Goal: Transaction & Acquisition: Download file/media

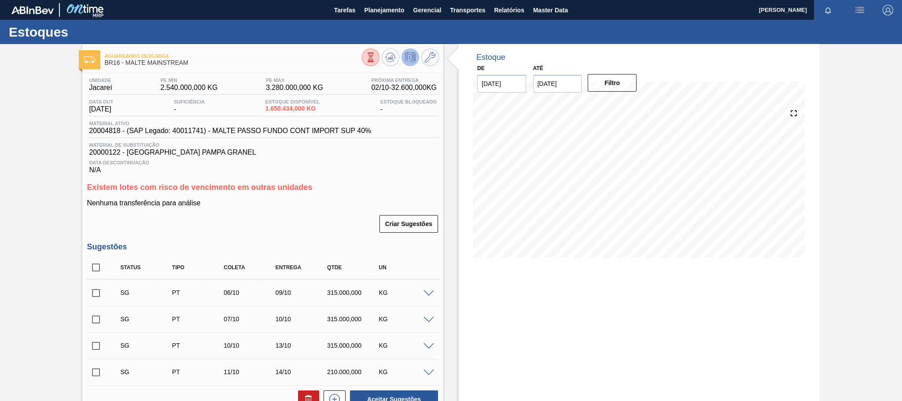
scroll to position [264, 0]
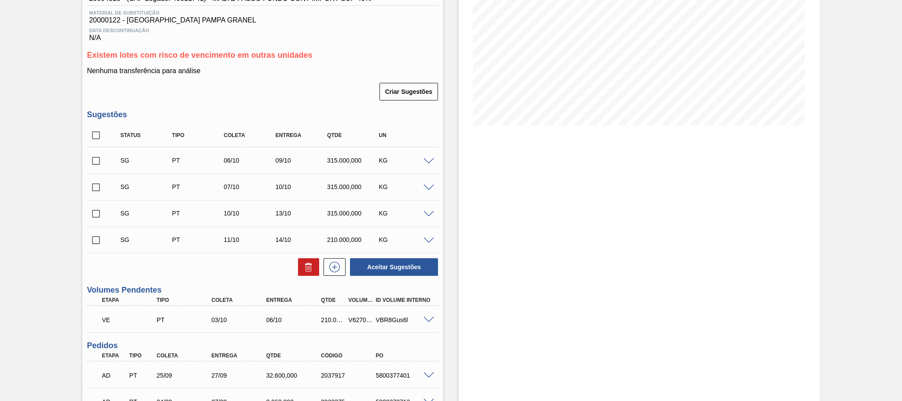
scroll to position [198, 0]
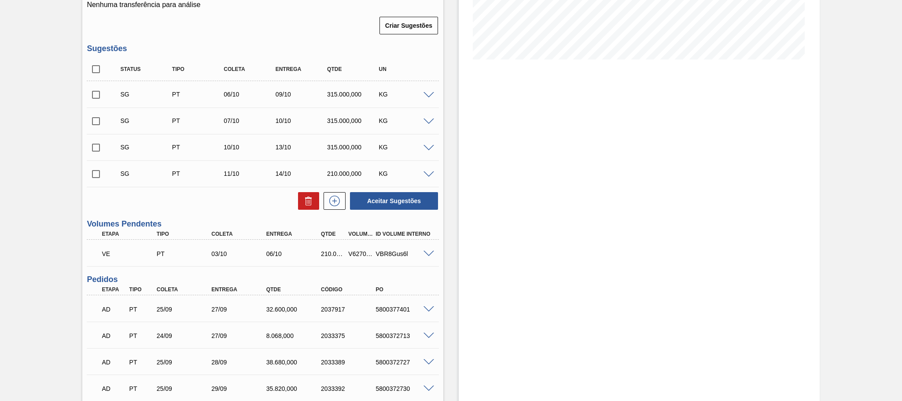
click at [425, 257] on span at bounding box center [428, 253] width 11 height 7
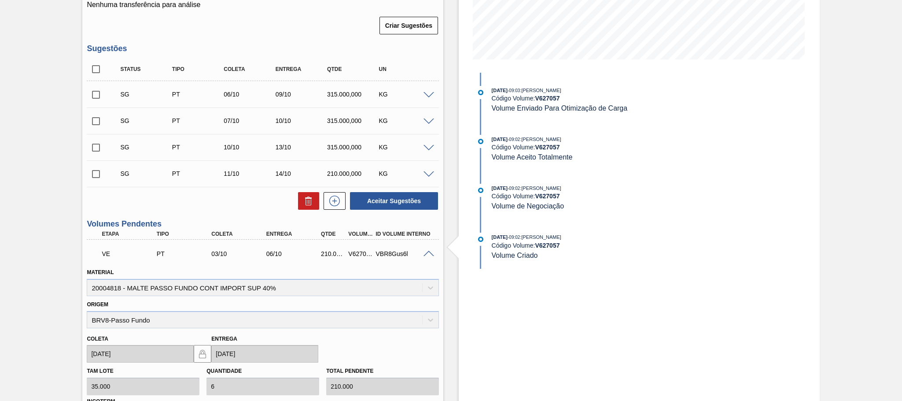
scroll to position [132, 0]
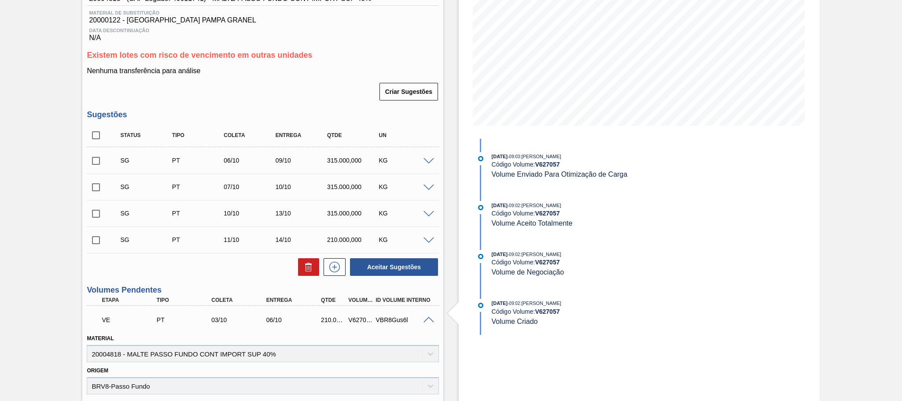
click at [424, 322] on span at bounding box center [428, 319] width 11 height 7
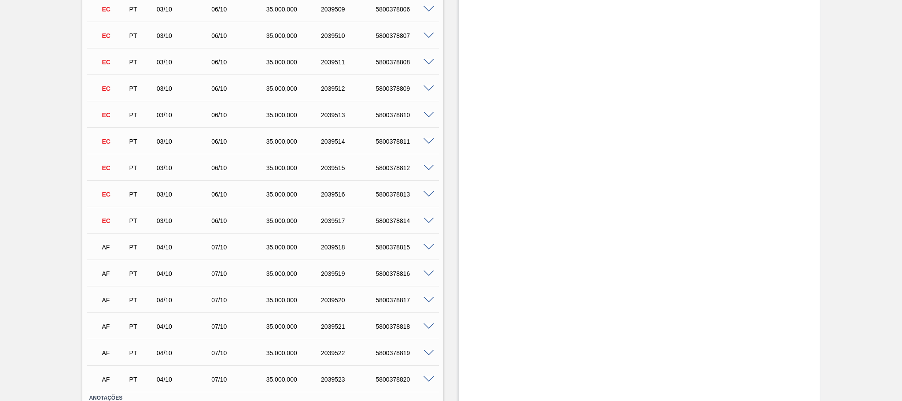
scroll to position [1647, 0]
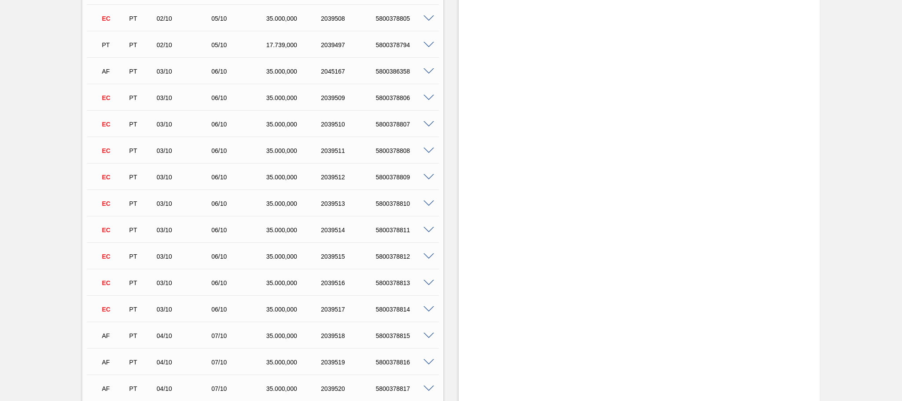
scroll to position [1452, 0]
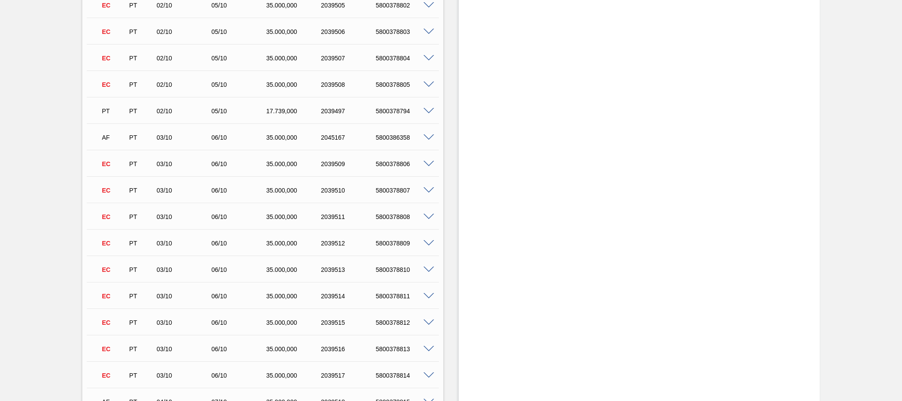
click at [428, 137] on span at bounding box center [428, 137] width 11 height 7
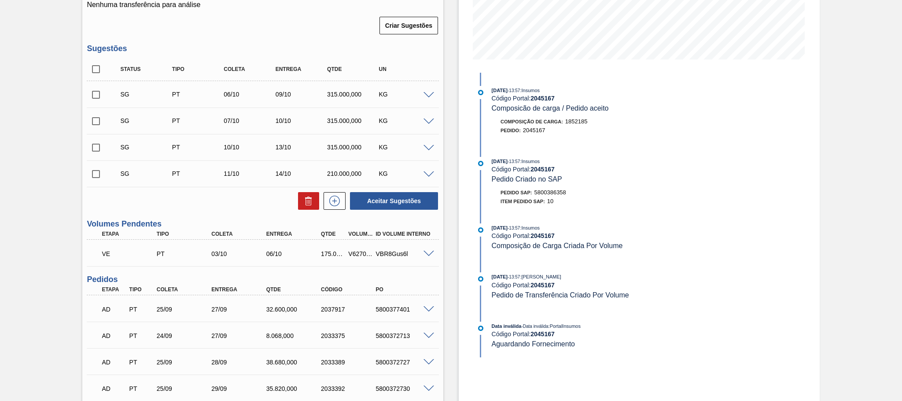
click at [362, 255] on div "V627057" at bounding box center [360, 253] width 29 height 7
click at [424, 257] on span at bounding box center [428, 253] width 11 height 7
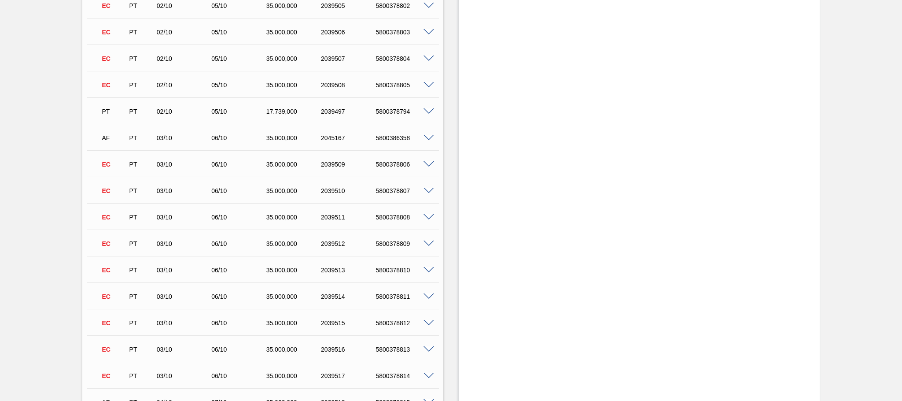
scroll to position [1783, 0]
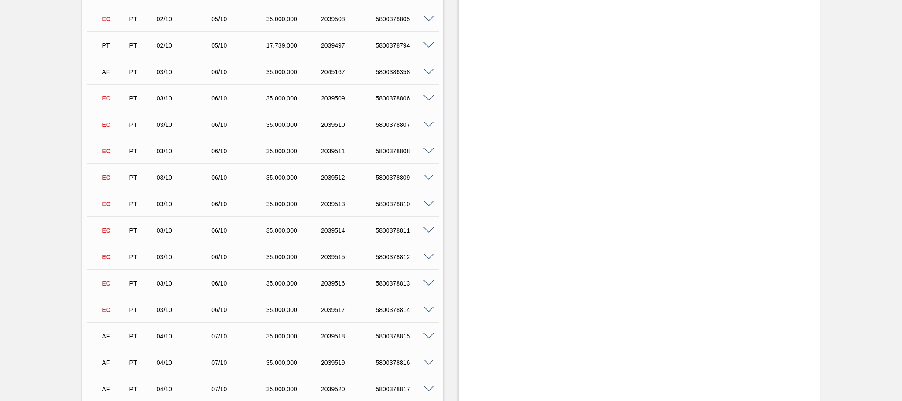
click at [426, 74] on span at bounding box center [428, 72] width 11 height 7
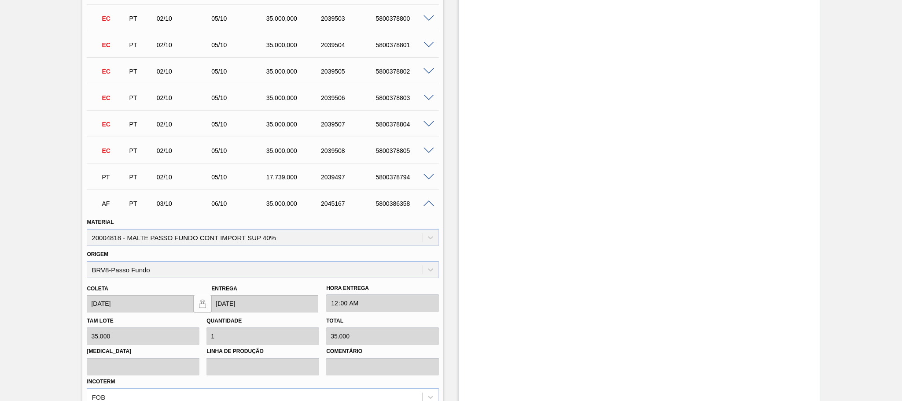
scroll to position [1452, 0]
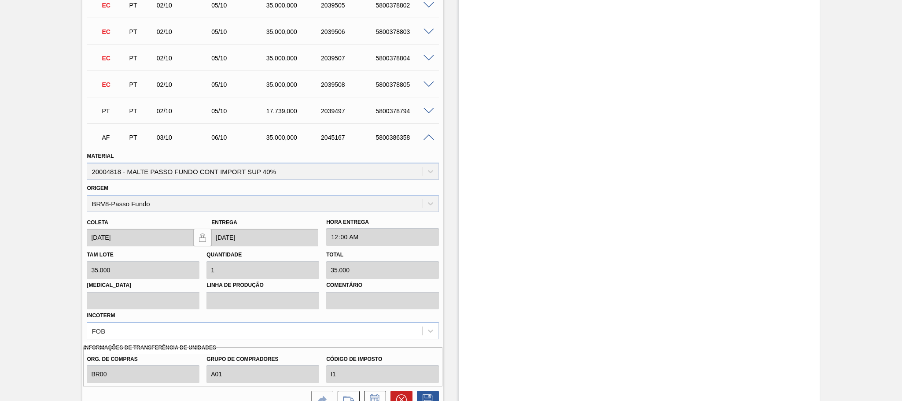
click at [429, 141] on span at bounding box center [428, 137] width 11 height 7
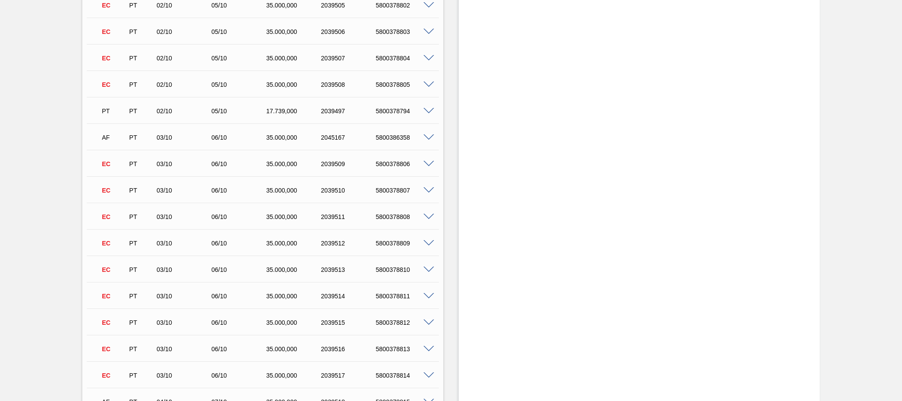
click at [421, 140] on div at bounding box center [430, 136] width 18 height 7
click at [426, 140] on span at bounding box center [428, 137] width 11 height 7
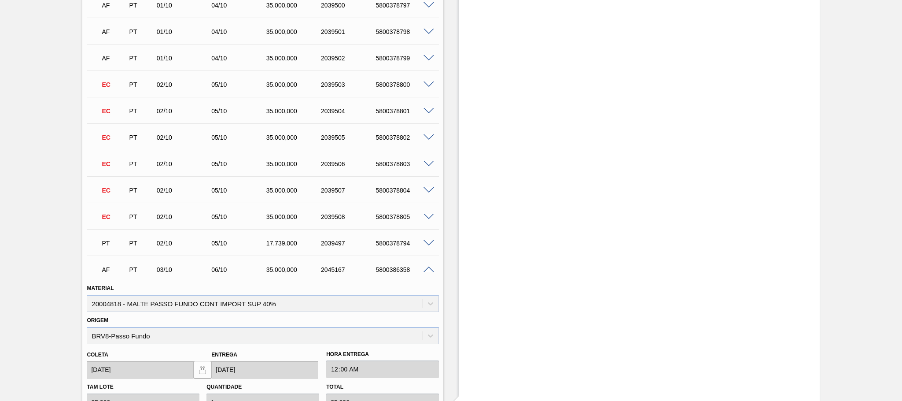
scroll to position [1386, 0]
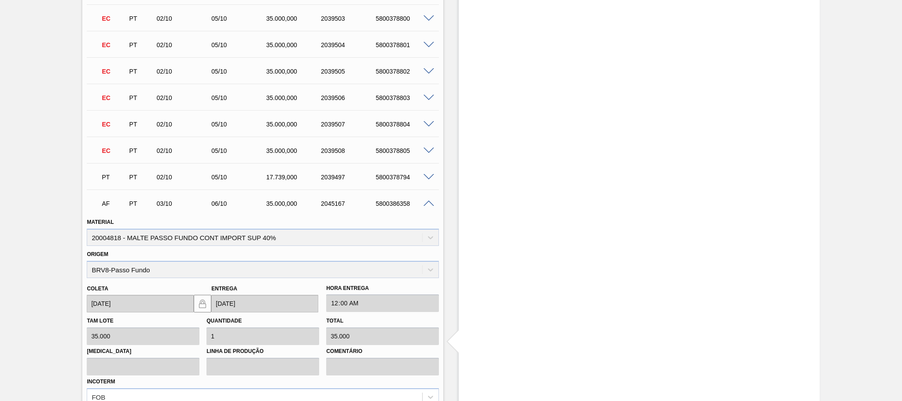
click at [427, 205] on span at bounding box center [428, 203] width 11 height 7
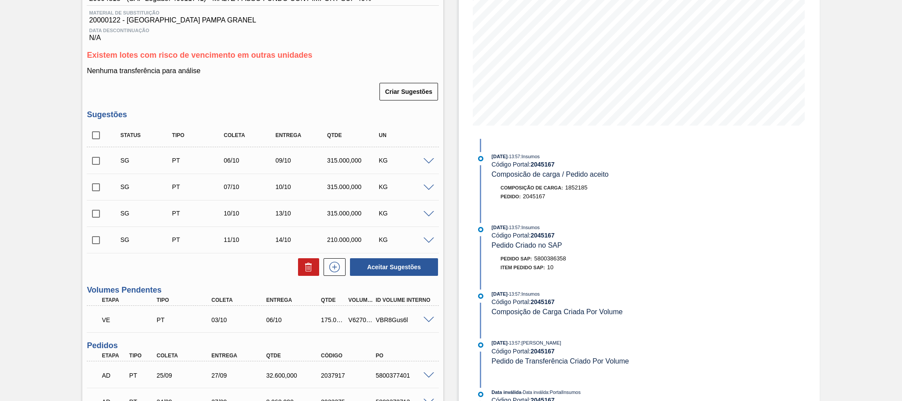
scroll to position [198, 0]
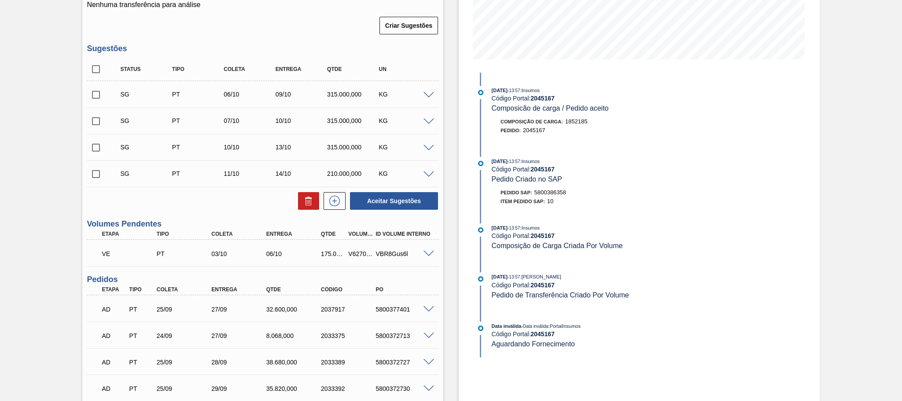
click at [431, 254] on span at bounding box center [428, 253] width 11 height 7
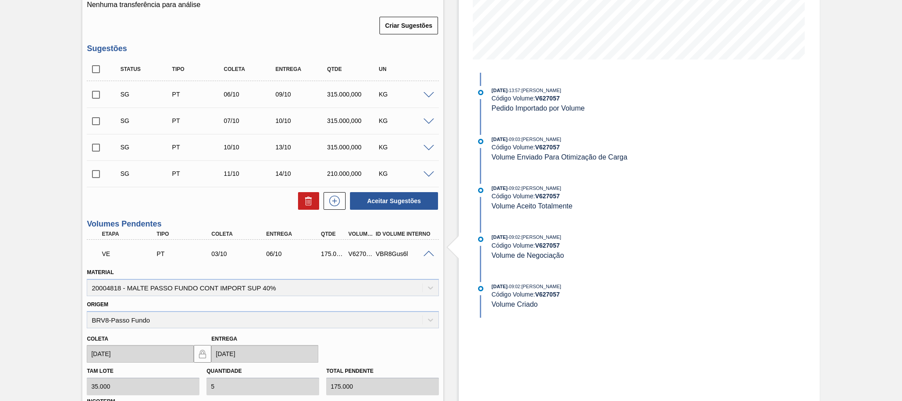
click at [429, 257] on span at bounding box center [428, 253] width 11 height 7
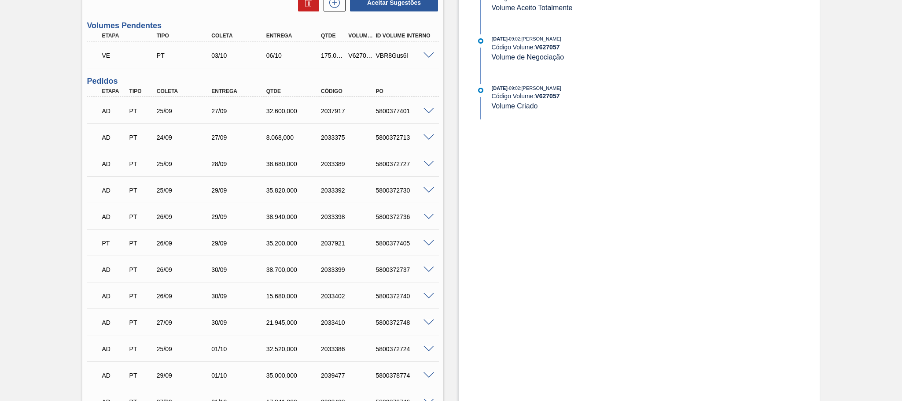
scroll to position [0, 0]
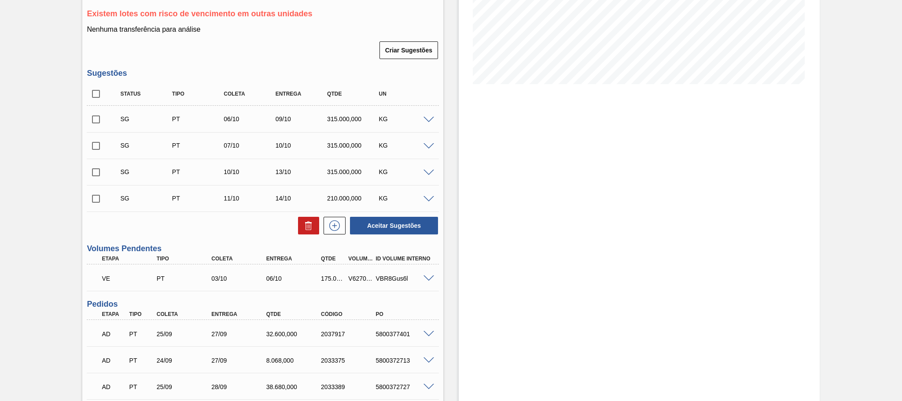
scroll to position [177, 0]
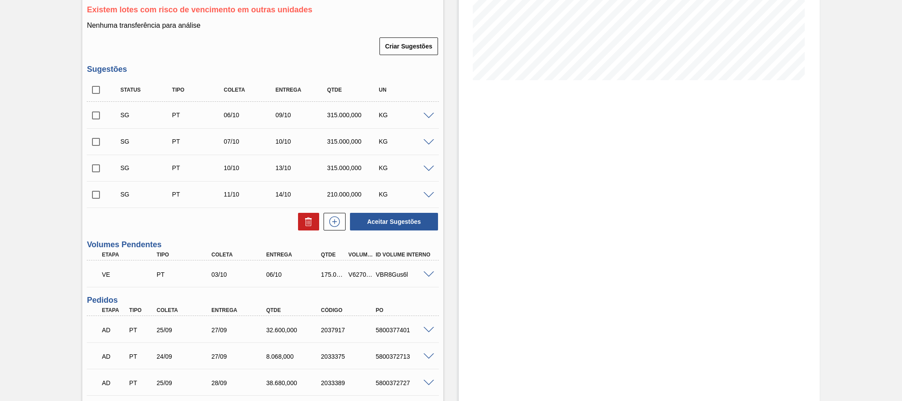
click at [428, 278] on span at bounding box center [428, 274] width 11 height 7
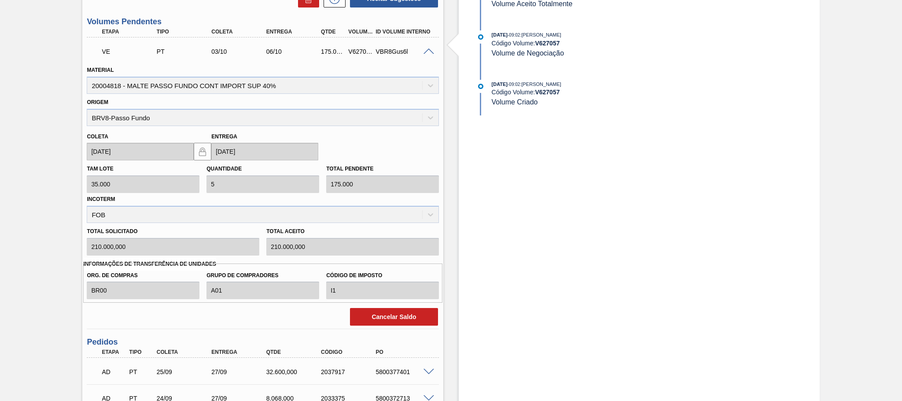
scroll to position [416, 0]
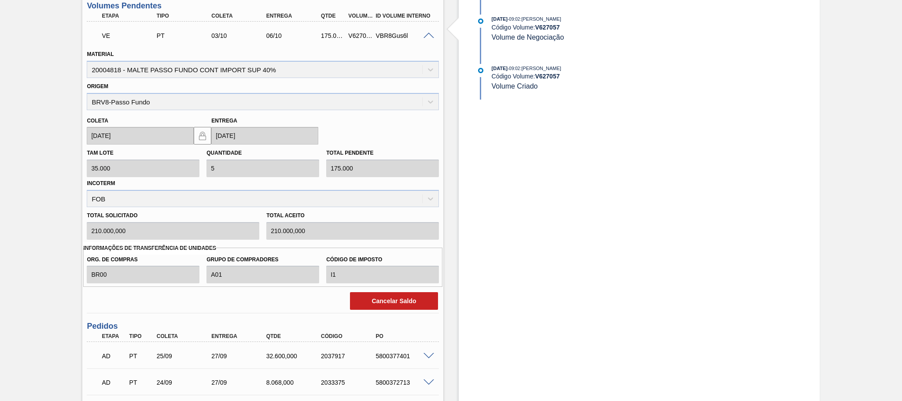
click at [427, 37] on span at bounding box center [428, 36] width 11 height 7
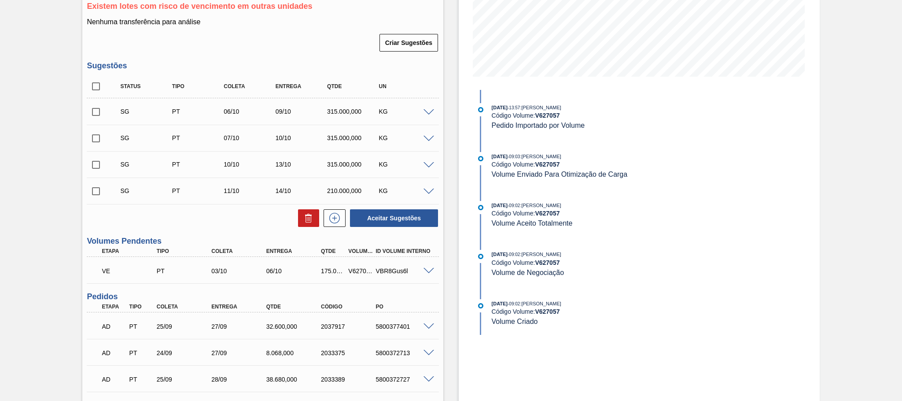
scroll to position [157, 0]
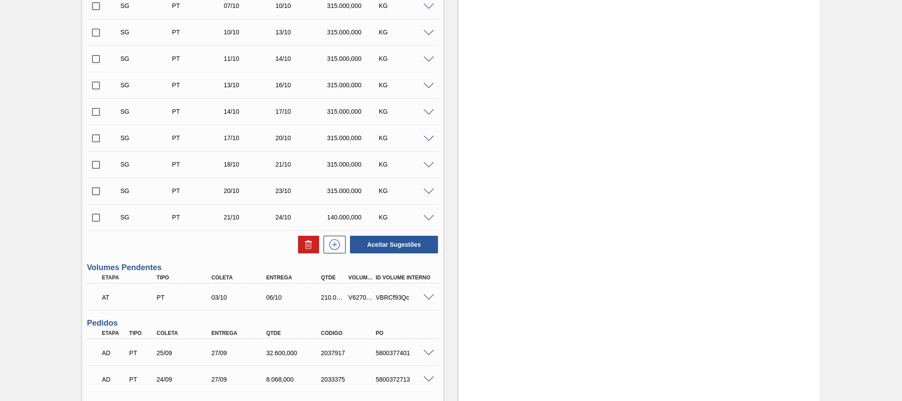
scroll to position [343, 0]
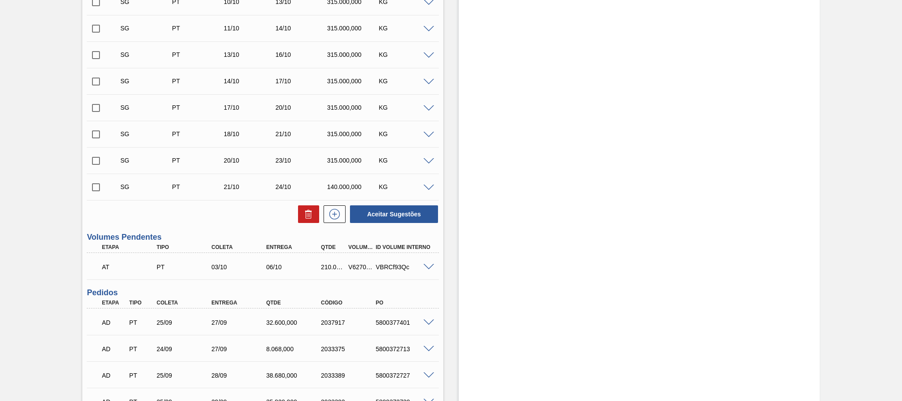
click at [427, 270] on span at bounding box center [428, 267] width 11 height 7
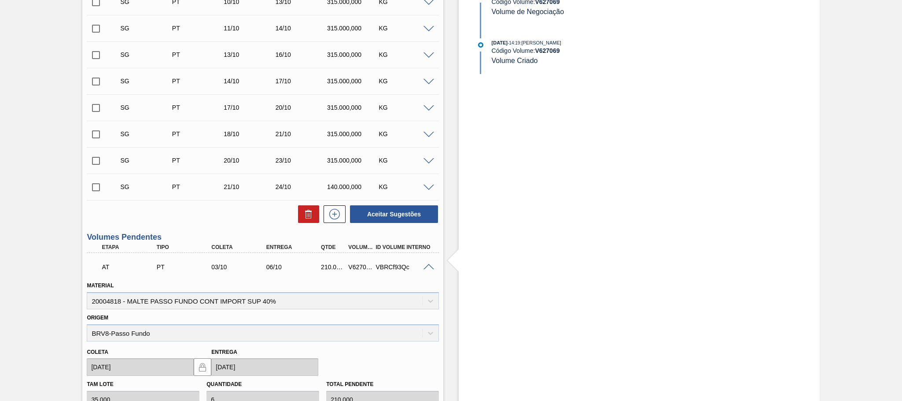
click at [427, 270] on span at bounding box center [428, 267] width 11 height 7
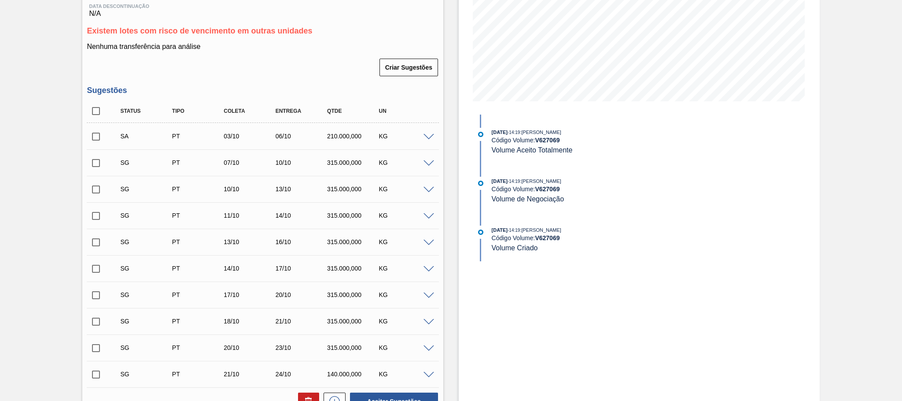
scroll to position [163, 0]
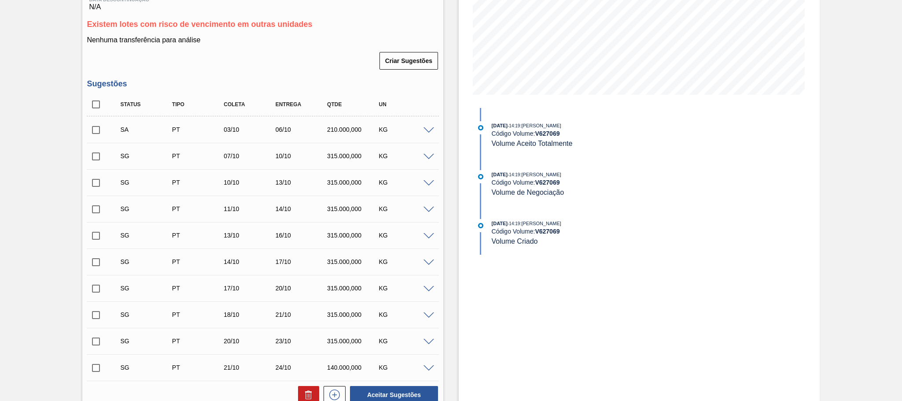
drag, startPoint x: 899, startPoint y: 76, endPoint x: 901, endPoint y: 125, distance: 49.8
click at [901, 125] on main "Tarefas Planejamento Gerencial Transportes Relatórios Master Data [PERSON_NAME]…" at bounding box center [451, 200] width 902 height 401
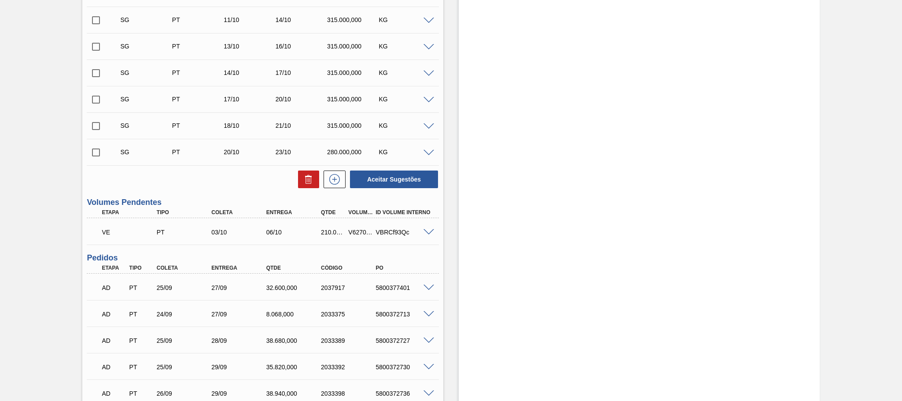
scroll to position [370, 0]
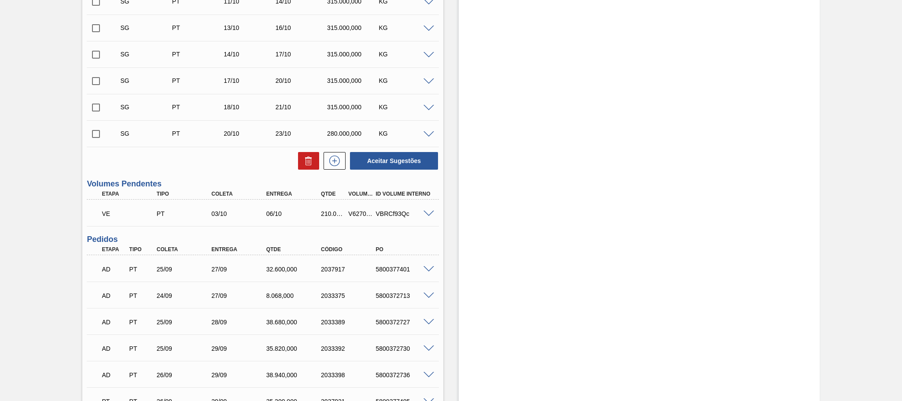
click at [426, 217] on span at bounding box center [428, 213] width 11 height 7
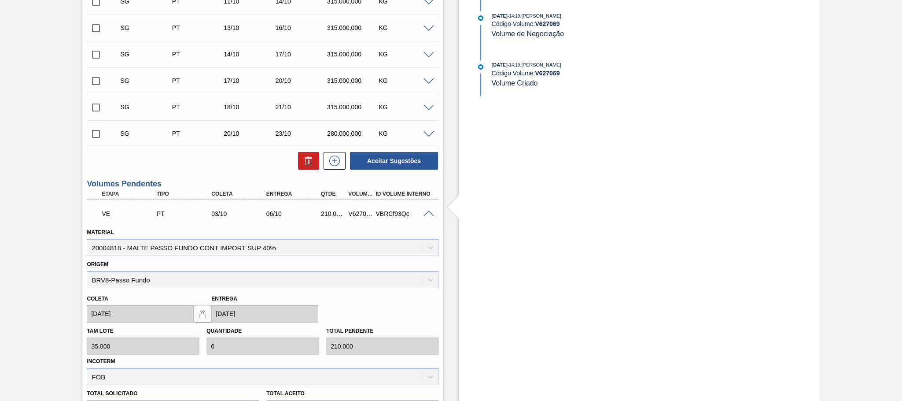
click at [423, 217] on span at bounding box center [428, 213] width 11 height 7
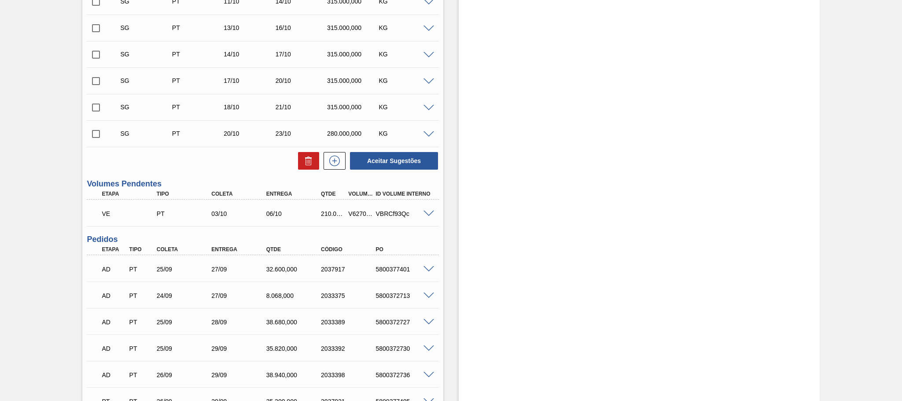
scroll to position [384, 0]
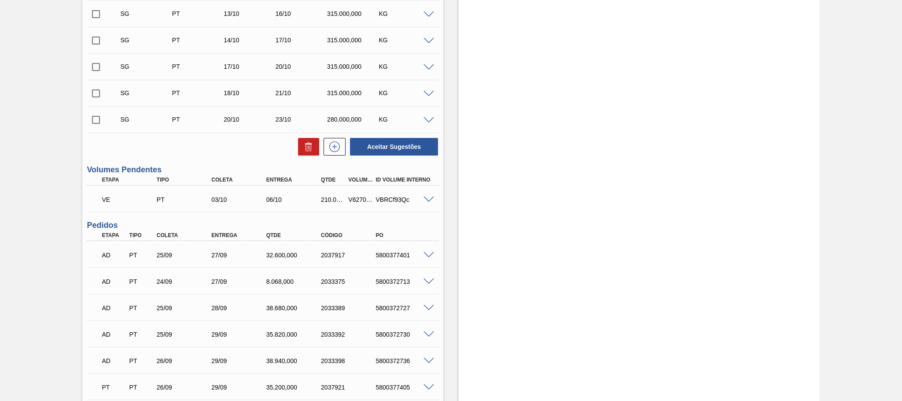
drag, startPoint x: 900, startPoint y: 129, endPoint x: 901, endPoint y: 119, distance: 9.8
click at [901, 119] on main "Tarefas Planejamento Gerencial Transportes Relatórios Master Data André Kriger …" at bounding box center [451, 200] width 902 height 401
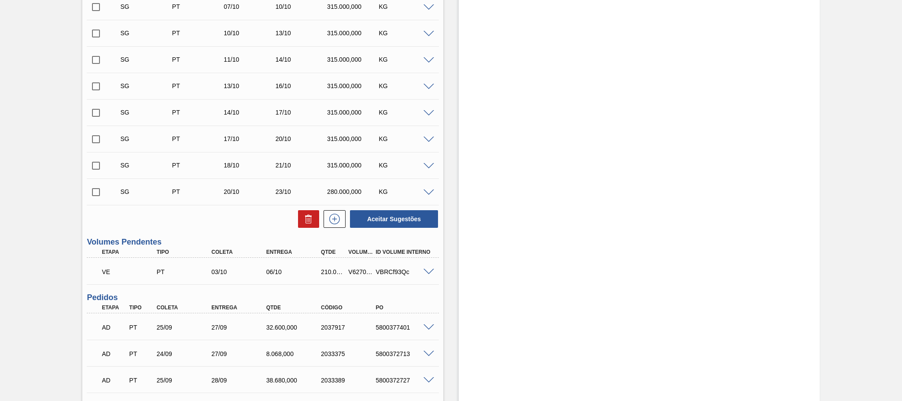
scroll to position [334, 0]
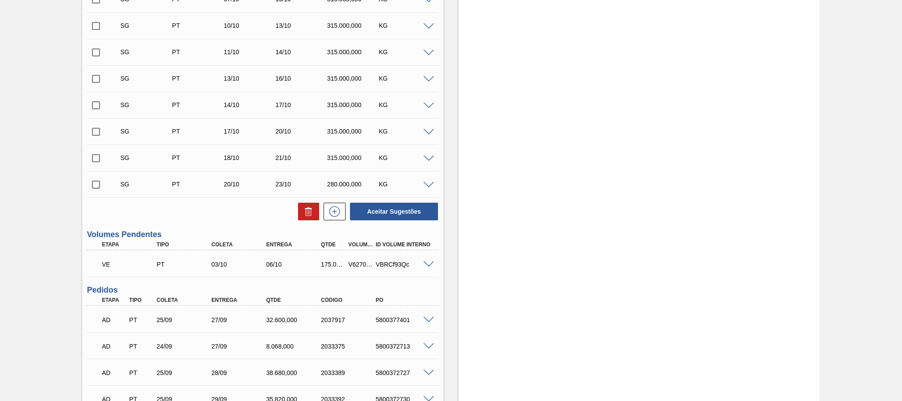
scroll to position [324, 0]
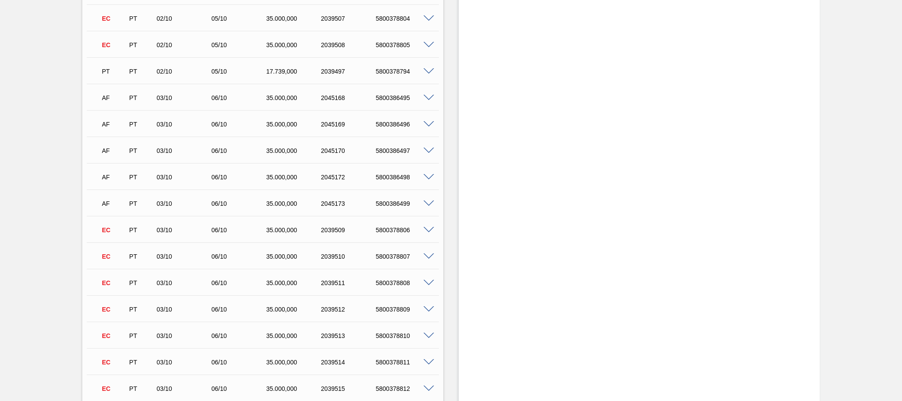
scroll to position [1594, 0]
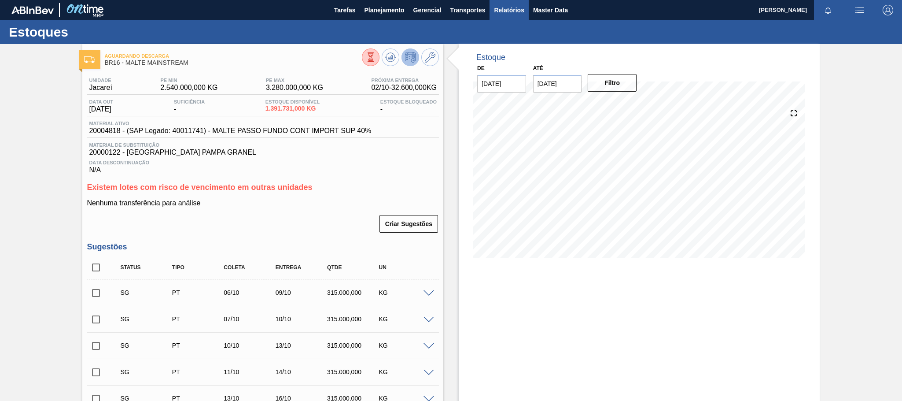
click at [507, 9] on span "Relatórios" at bounding box center [509, 10] width 30 height 11
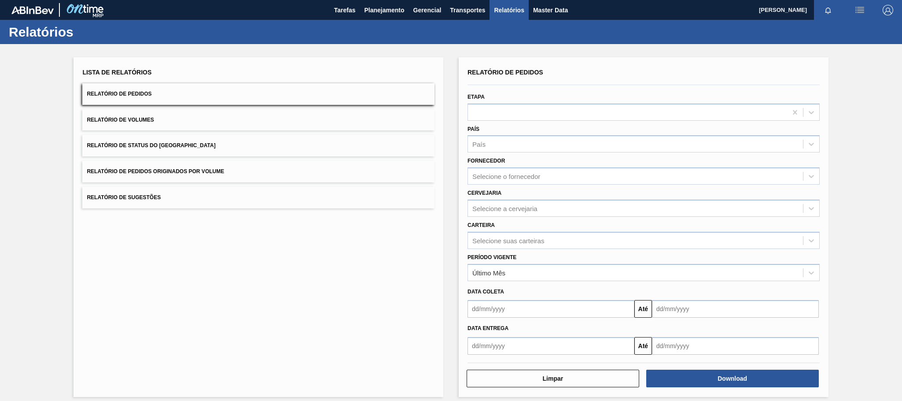
click at [172, 170] on span "Relatório de Pedidos Originados por Volume" at bounding box center [155, 171] width 137 height 6
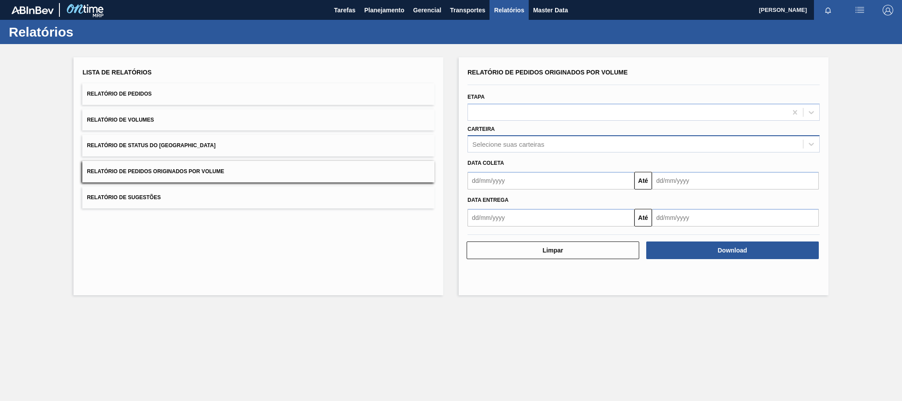
click at [490, 139] on div "Selecione suas carteiras" at bounding box center [635, 144] width 335 height 13
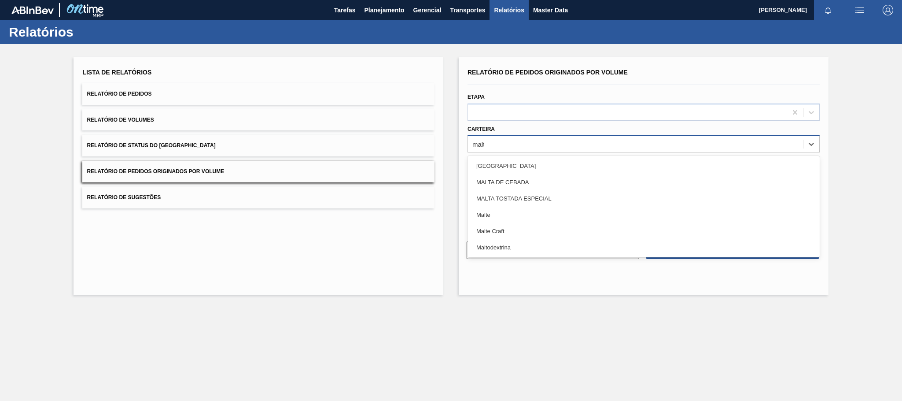
type input "malte"
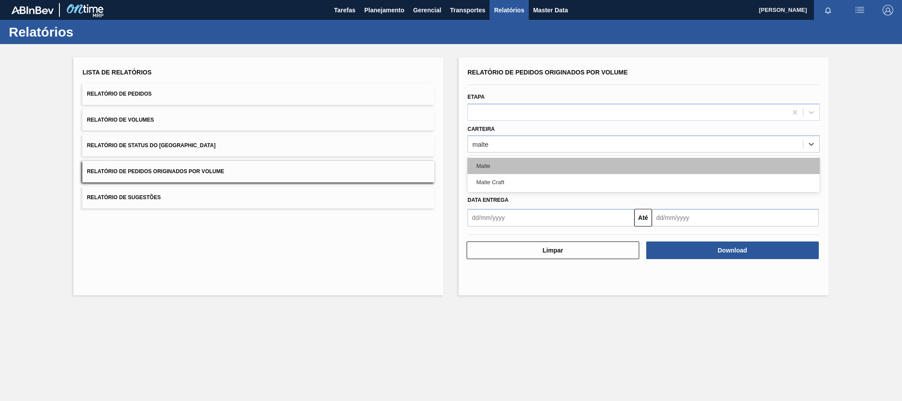
click at [485, 161] on div "Malte" at bounding box center [643, 166] width 352 height 16
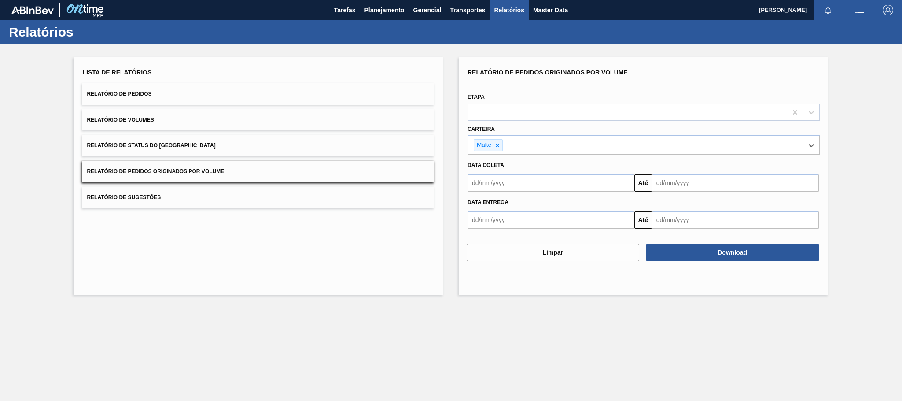
click at [502, 182] on input "text" at bounding box center [550, 183] width 167 height 18
type input "[DATE]"
click at [522, 232] on div "1" at bounding box center [521, 232] width 12 height 12
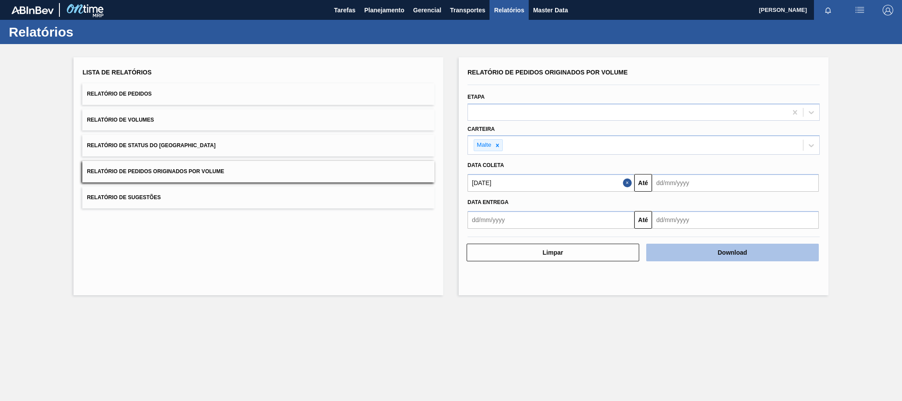
click at [668, 254] on button "Download" at bounding box center [732, 252] width 173 height 18
